Goal: Task Accomplishment & Management: Manage account settings

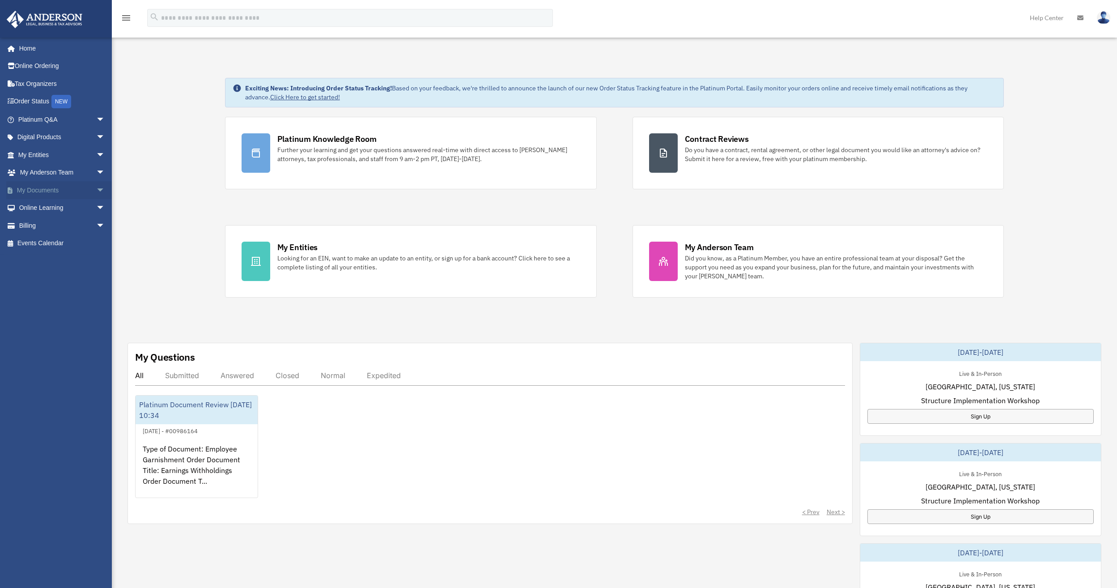
click at [96, 189] on span "arrow_drop_down" at bounding box center [105, 190] width 18 height 18
click at [58, 207] on link "Box" at bounding box center [66, 208] width 106 height 18
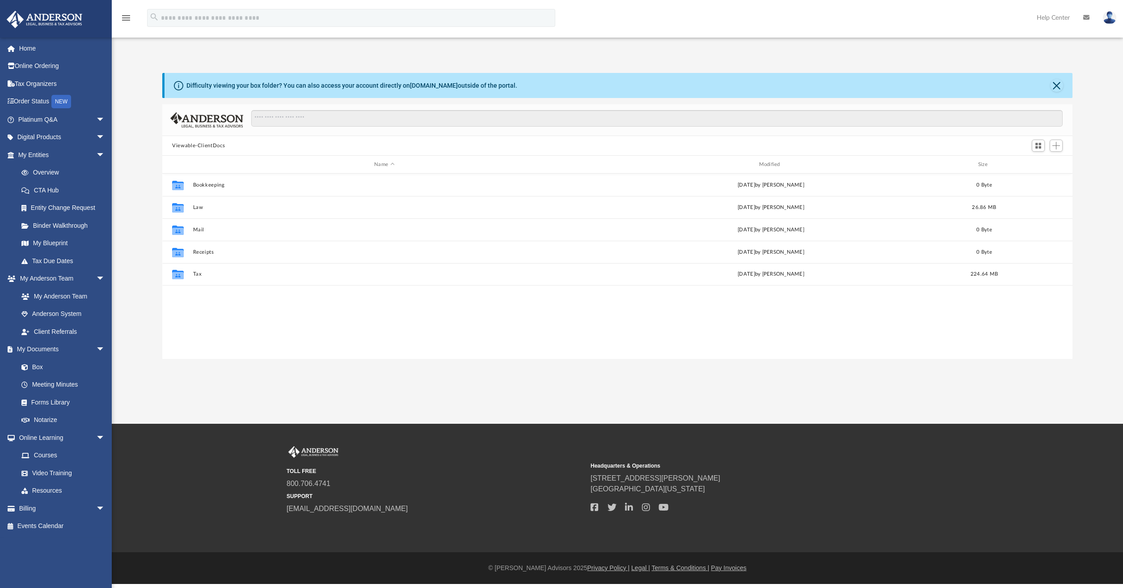
scroll to position [197, 904]
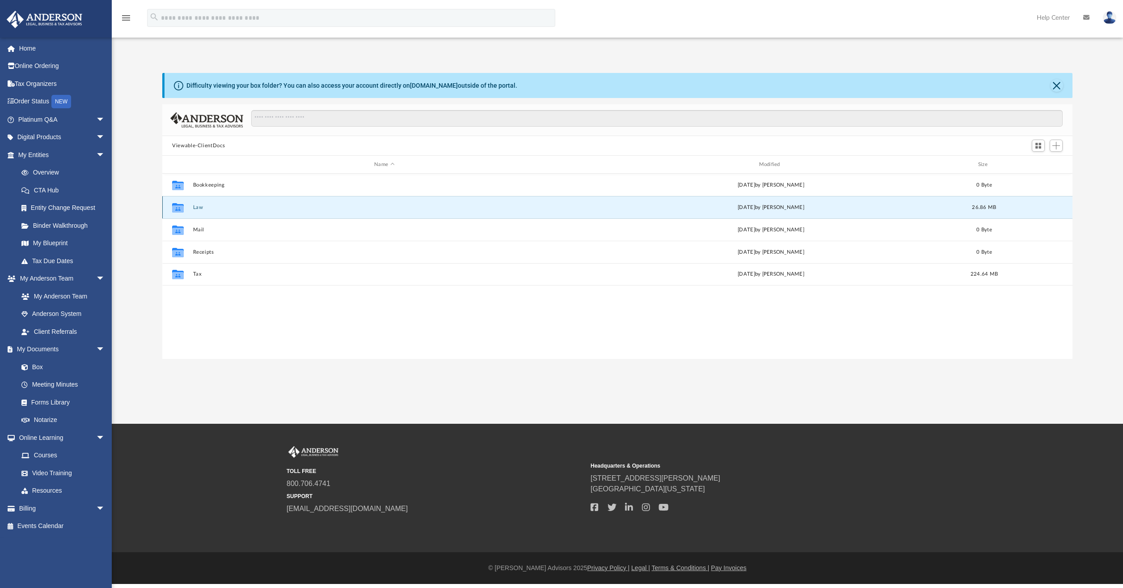
click at [199, 207] on button "Law" at bounding box center [384, 207] width 383 height 6
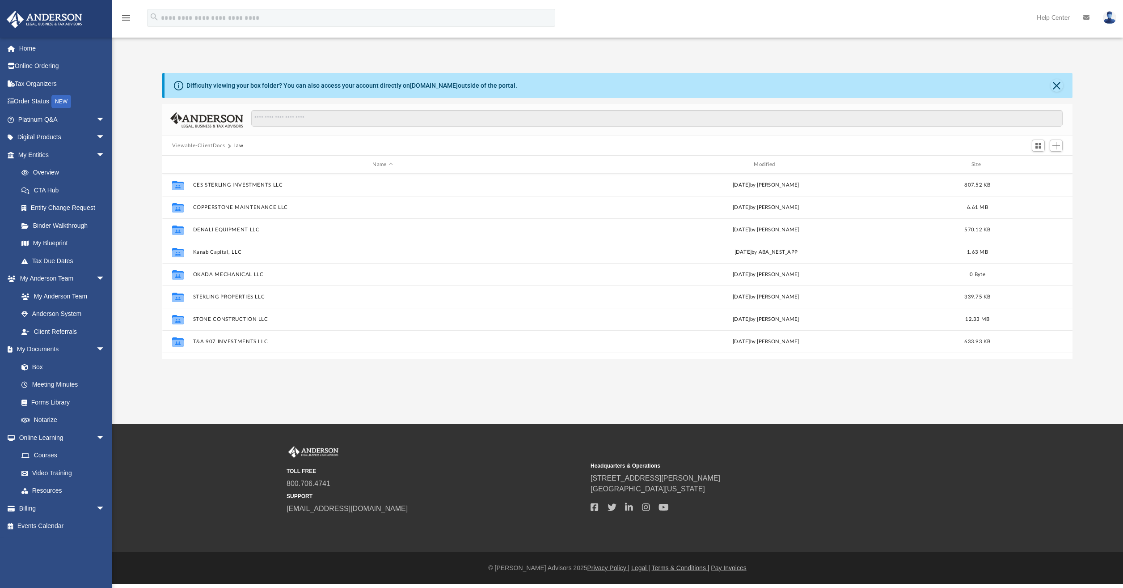
click at [238, 145] on button "Law" at bounding box center [238, 146] width 10 height 8
click at [209, 147] on button "Viewable-ClientDocs" at bounding box center [198, 146] width 53 height 8
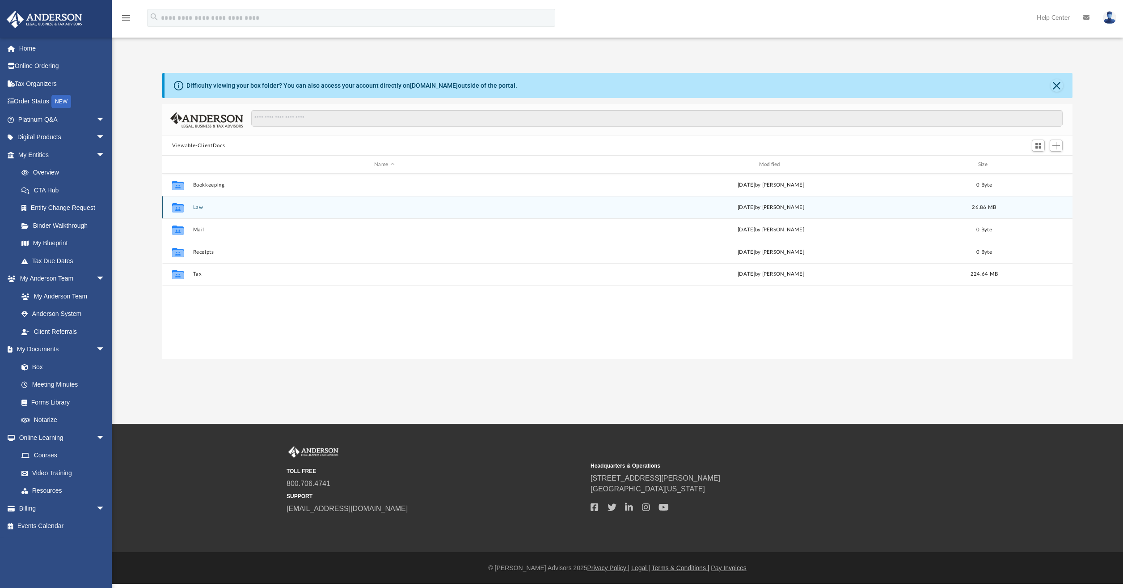
click at [197, 205] on button "Law" at bounding box center [384, 207] width 383 height 6
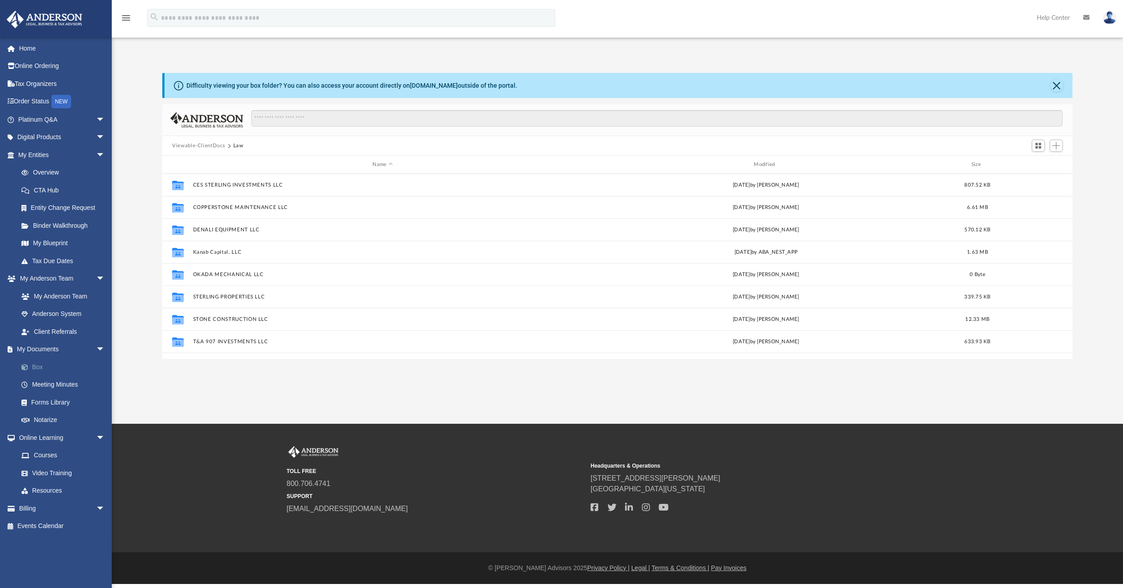
click at [33, 366] on link "Box" at bounding box center [66, 367] width 106 height 18
click at [195, 144] on button "Viewable-ClientDocs" at bounding box center [198, 146] width 53 height 8
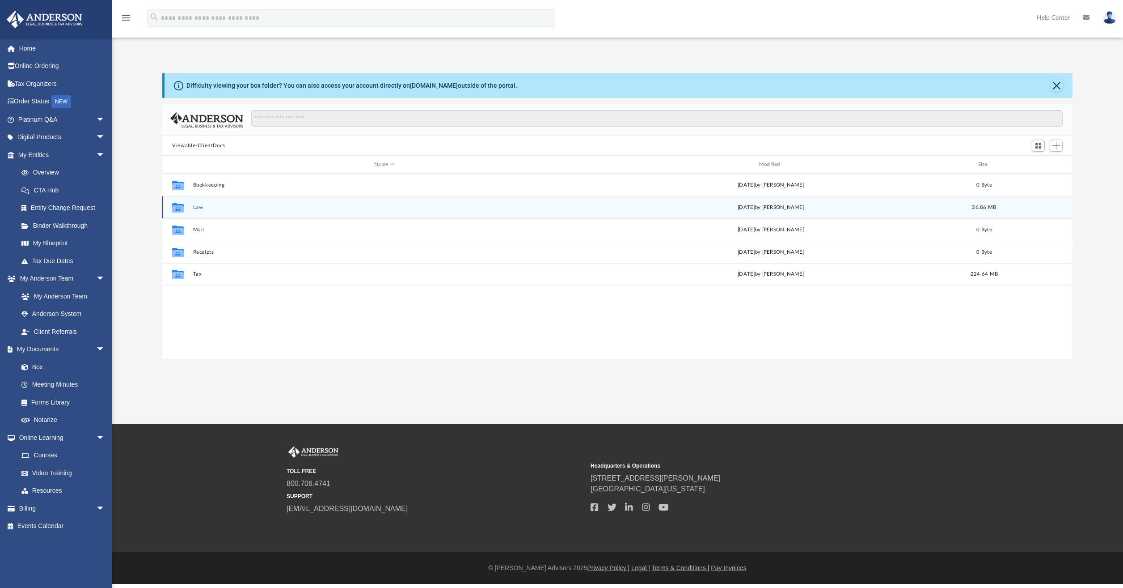
click at [196, 207] on button "Law" at bounding box center [384, 207] width 383 height 6
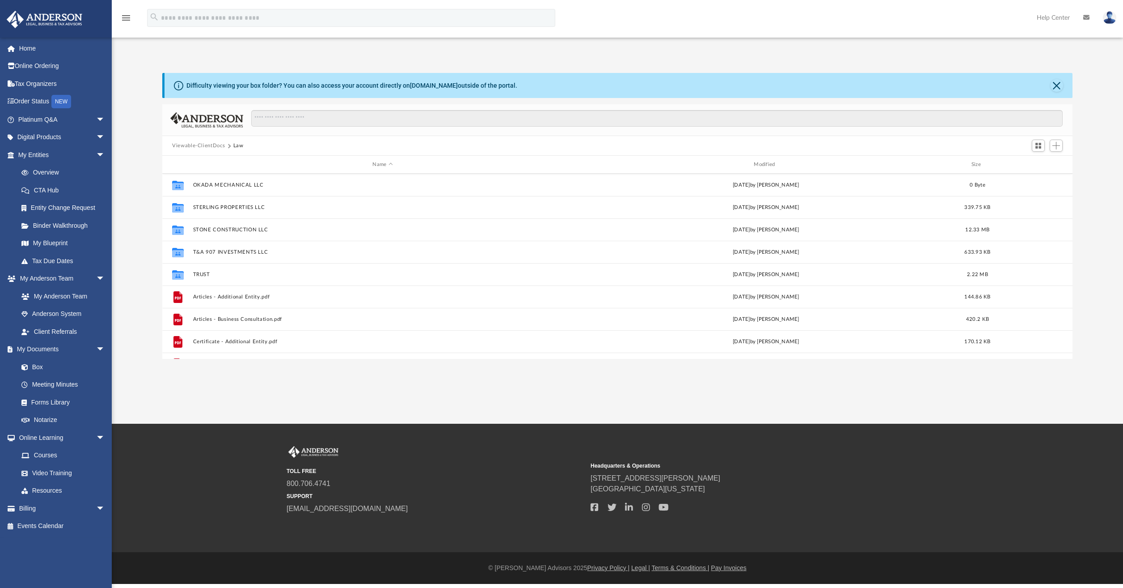
scroll to position [134, 0]
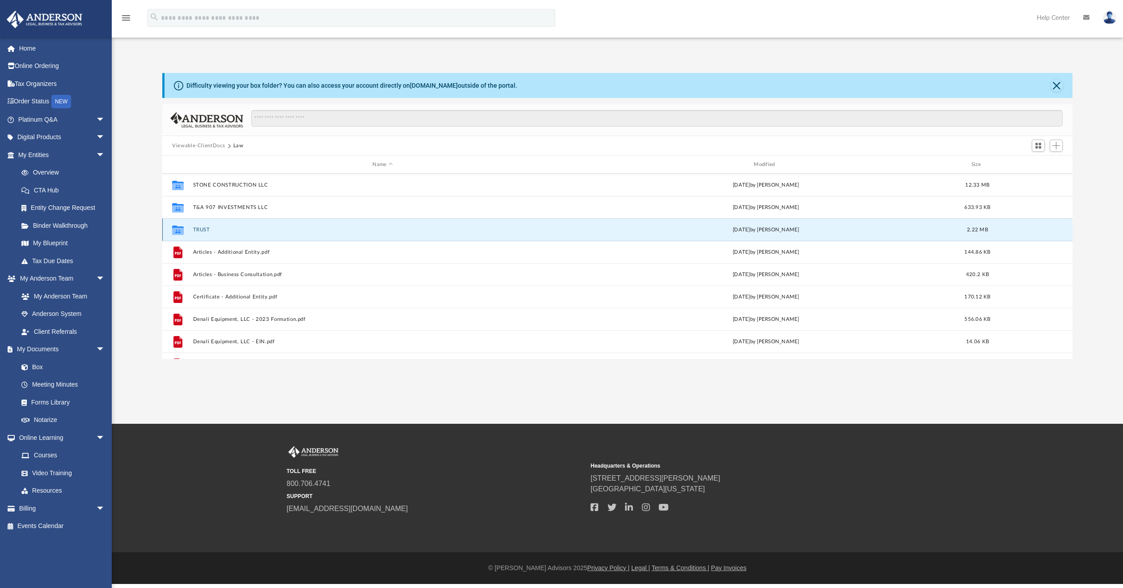
click at [203, 228] on button "TRUST" at bounding box center [383, 230] width 380 height 6
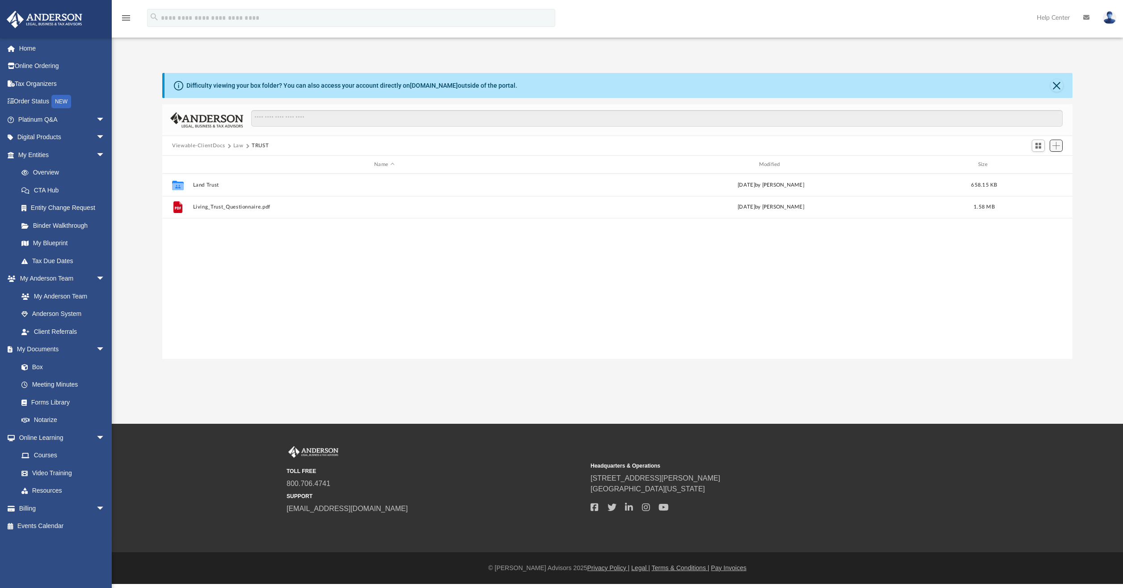
click at [1060, 144] on span "Add" at bounding box center [1057, 146] width 8 height 8
click at [1039, 162] on li "Upload" at bounding box center [1043, 163] width 29 height 9
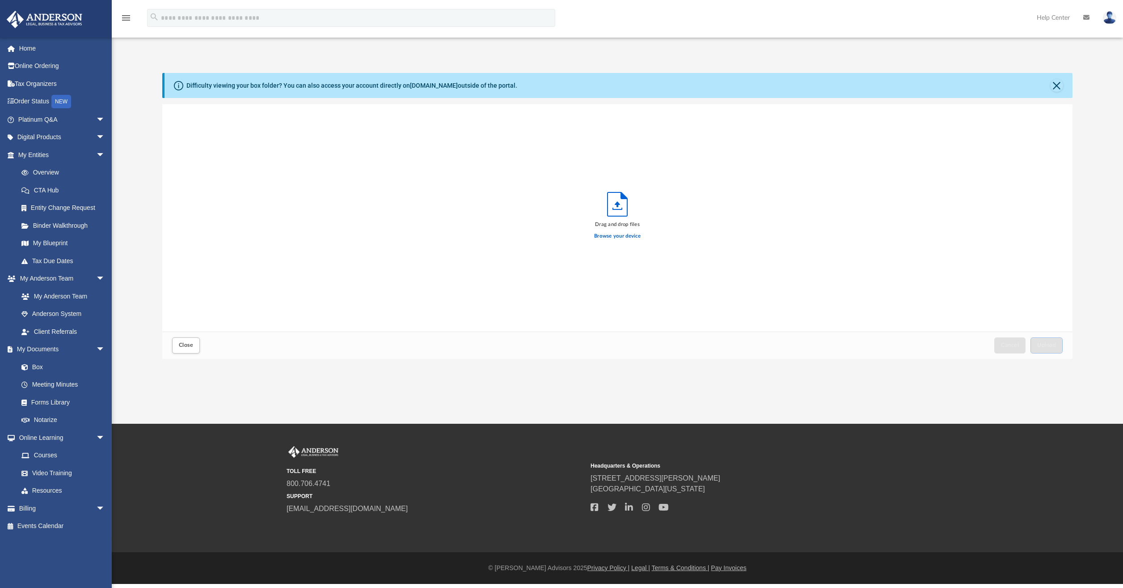
scroll to position [220, 904]
click at [620, 239] on label "Browse your device" at bounding box center [617, 236] width 47 height 8
drag, startPoint x: 620, startPoint y: 239, endPoint x: 624, endPoint y: 235, distance: 5.4
click at [624, 235] on label "Browse your device" at bounding box center [617, 236] width 47 height 8
click at [0, 0] on input "Browse your device" at bounding box center [0, 0] width 0 height 0
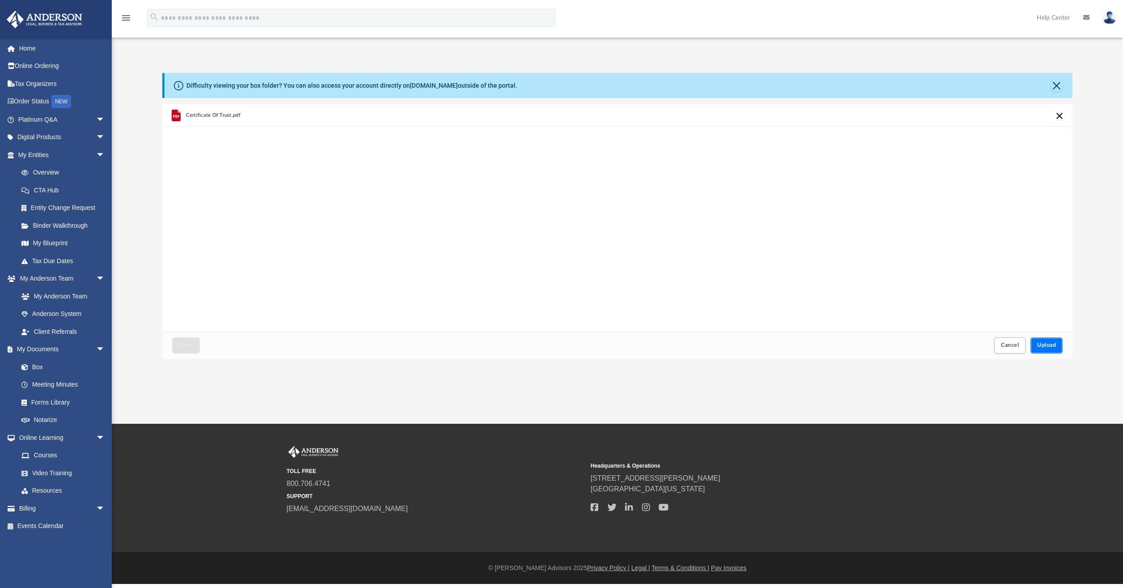
click at [1043, 348] on button "Upload" at bounding box center [1047, 345] width 32 height 16
click at [193, 347] on span "Close" at bounding box center [186, 344] width 14 height 5
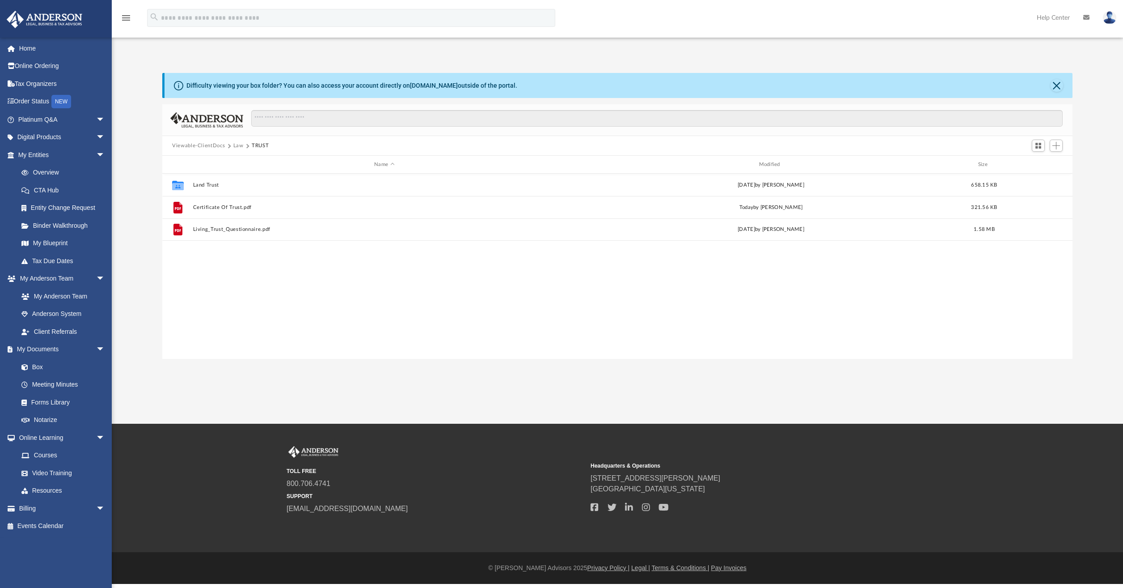
click at [1111, 21] on img at bounding box center [1109, 17] width 13 height 13
click at [944, 76] on link "Logout" at bounding box center [975, 78] width 89 height 18
